Goal: Information Seeking & Learning: Learn about a topic

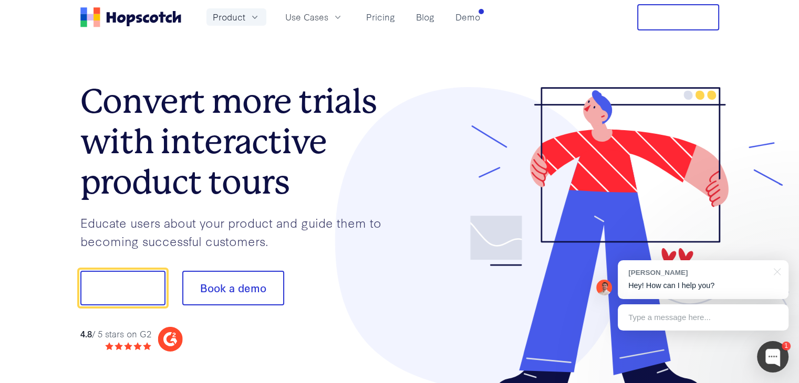
click at [249, 17] on icon "button" at bounding box center [254, 17] width 11 height 11
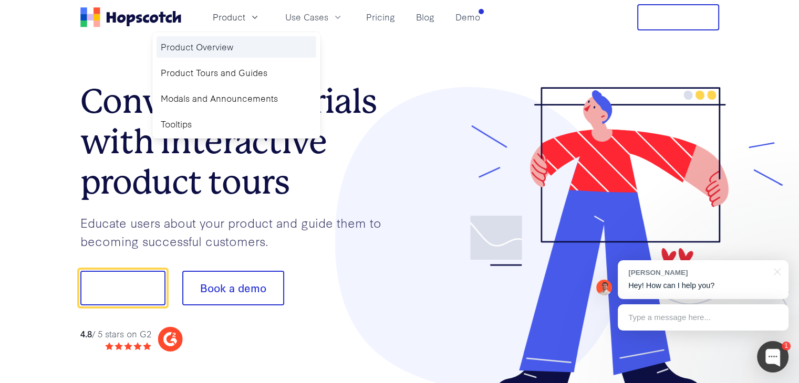
click at [247, 53] on link "Product Overview" at bounding box center [236, 47] width 160 height 22
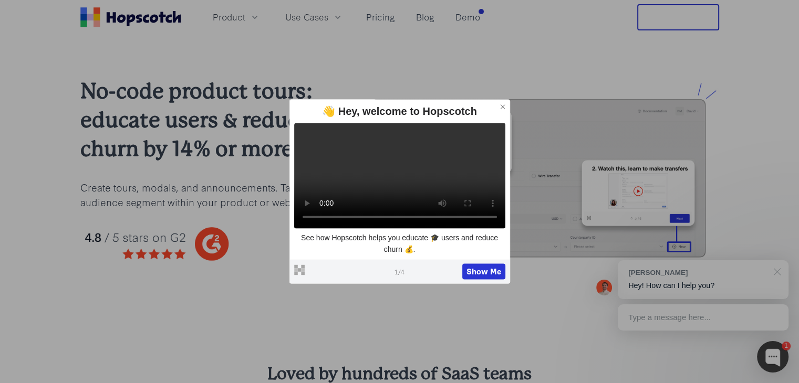
click at [779, 268] on div at bounding box center [775, 271] width 26 height 22
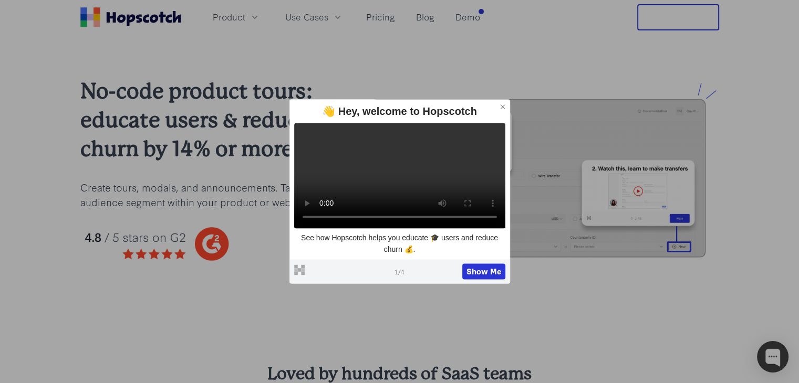
click at [505, 103] on icon at bounding box center [502, 106] width 7 height 7
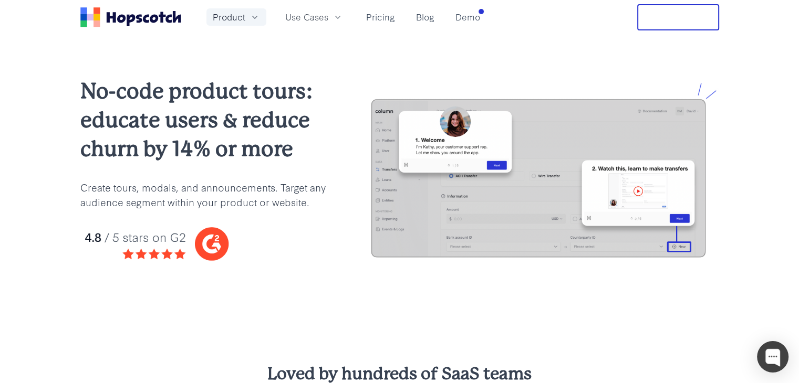
click at [250, 21] on icon "button" at bounding box center [254, 17] width 11 height 11
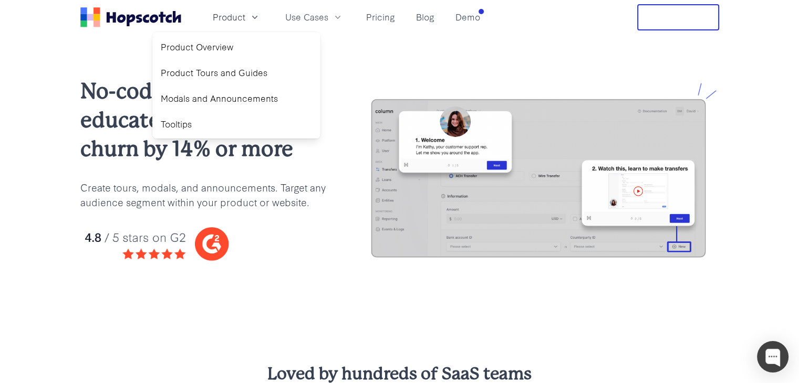
click at [347, 146] on div "No-code product tours: educate users & reduce churn by 14% or more Create tours…" at bounding box center [399, 178] width 639 height 203
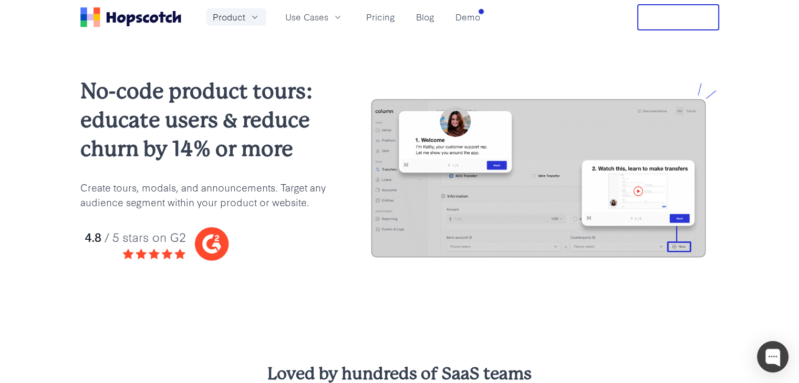
click at [252, 19] on icon "button" at bounding box center [254, 17] width 11 height 11
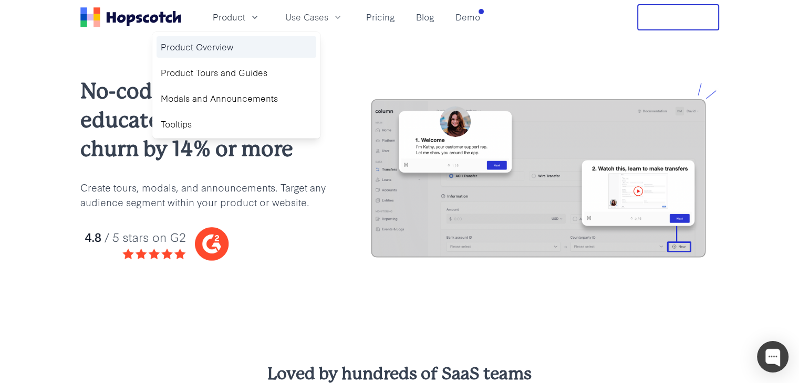
click at [244, 40] on link "Product Overview" at bounding box center [236, 47] width 160 height 22
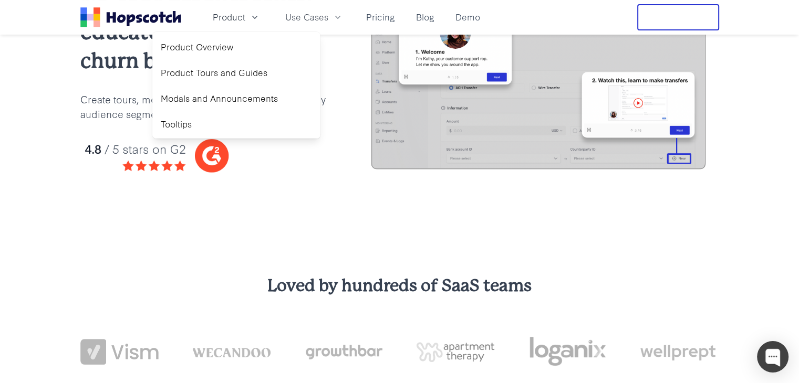
scroll to position [105, 0]
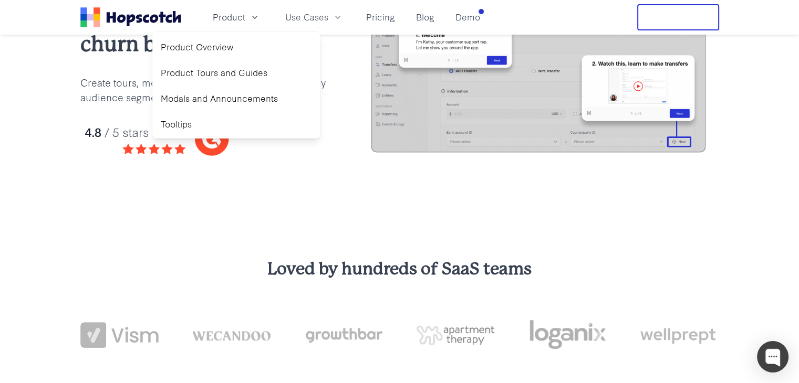
click at [103, 206] on div "No-code product tours: educate users & reduce churn by 14% or more Create tours…" at bounding box center [399, 73] width 799 height 287
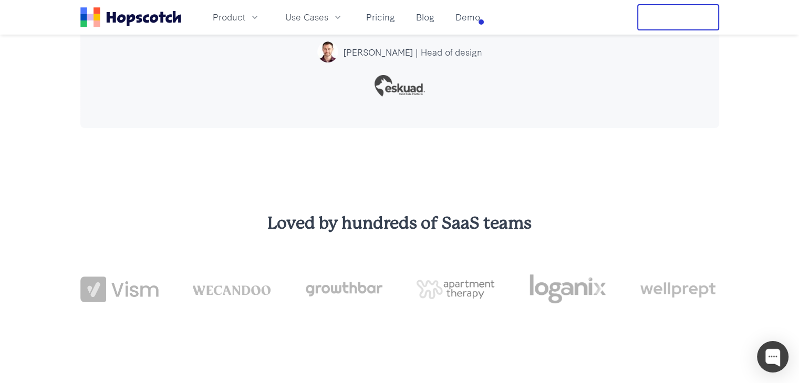
scroll to position [4043, 0]
